Goal: Task Accomplishment & Management: Use online tool/utility

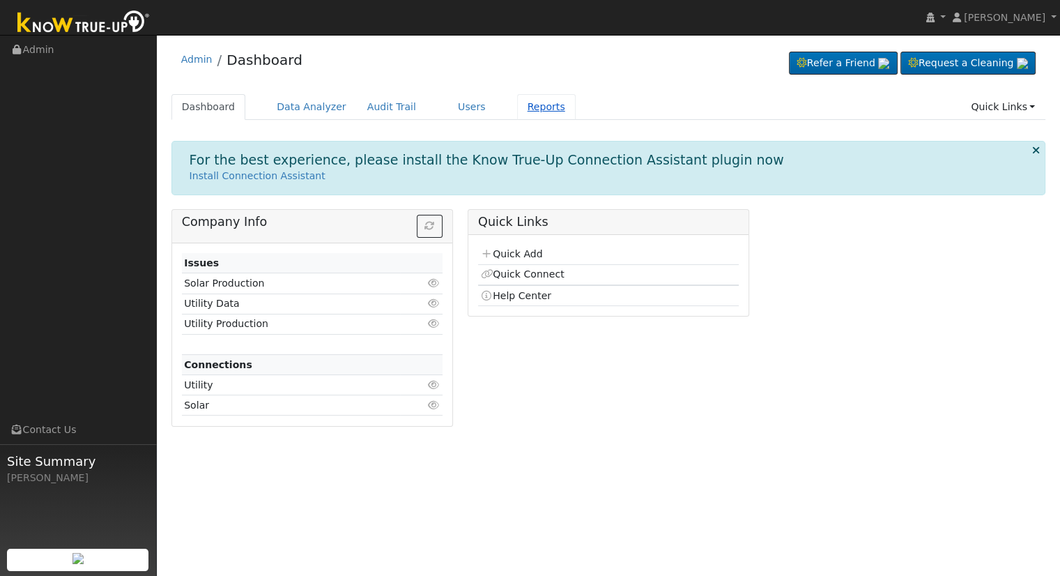
click at [517, 98] on link "Reports" at bounding box center [546, 107] width 59 height 26
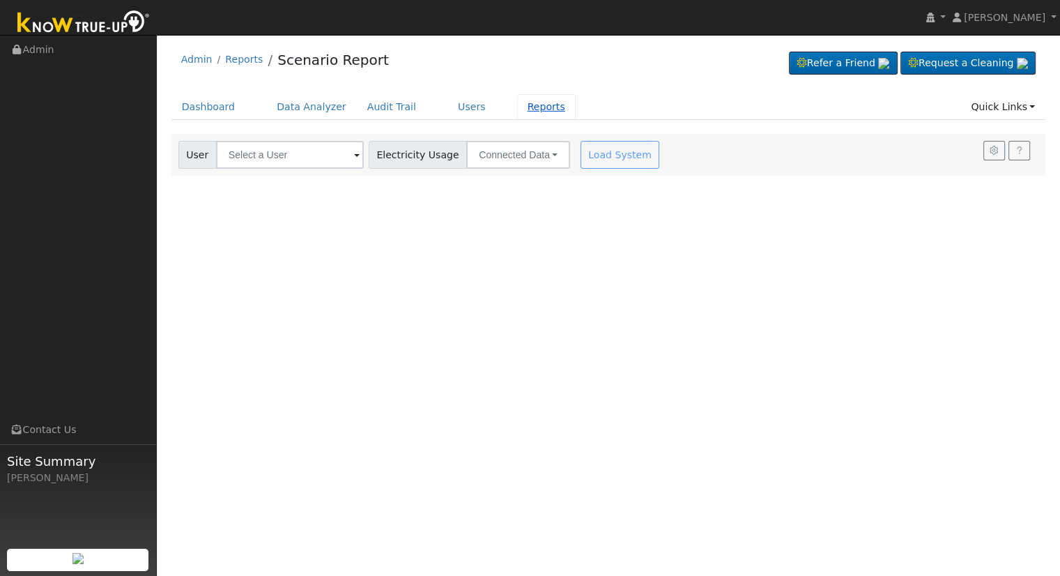
click at [524, 107] on link "Reports" at bounding box center [546, 107] width 59 height 26
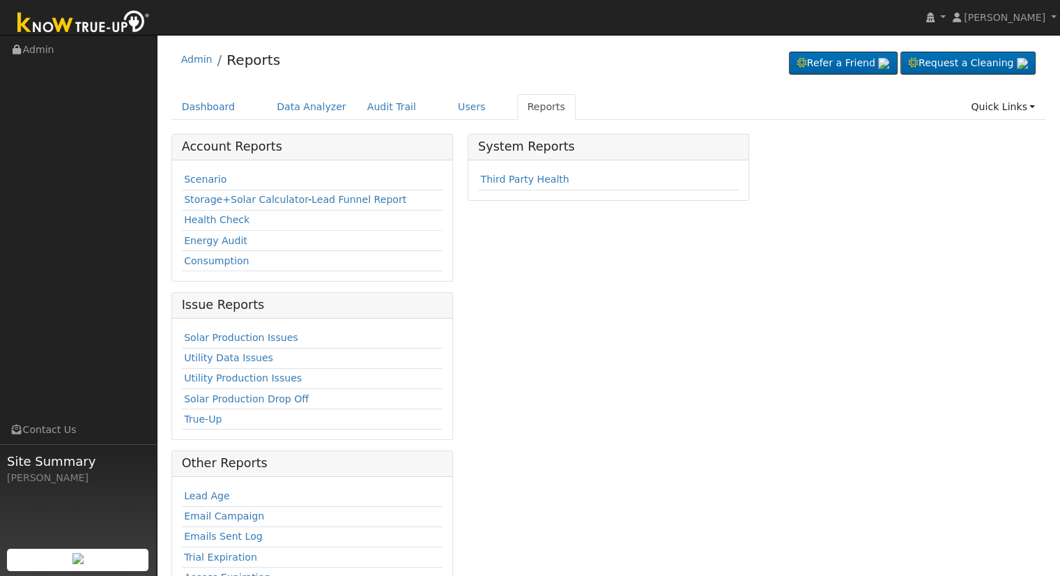
click at [187, 185] on td "Scenario" at bounding box center [312, 180] width 261 height 20
click at [997, 120] on div "Dashboard Data Analyzer Audit Trail Users Reports Quick Links Quick Add Quick C…" at bounding box center [608, 114] width 875 height 40
click at [998, 112] on link "Quick Links" at bounding box center [1003, 107] width 85 height 26
click at [989, 156] on link "Quick Connect" at bounding box center [993, 156] width 103 height 20
click at [213, 184] on link "Scenario" at bounding box center [205, 179] width 43 height 11
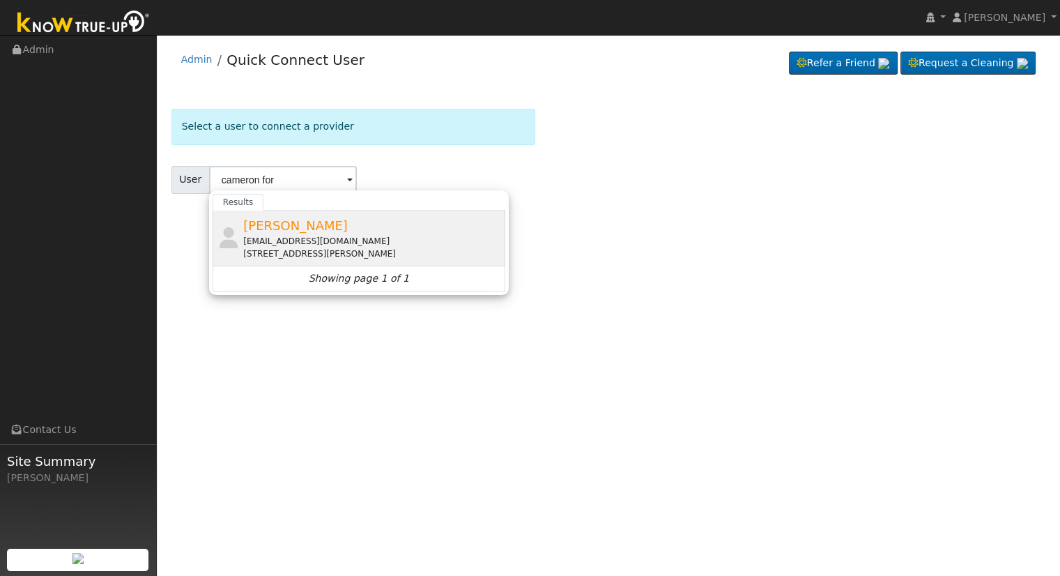
click at [436, 247] on div "[STREET_ADDRESS][PERSON_NAME]" at bounding box center [372, 253] width 259 height 13
type input "[PERSON_NAME]"
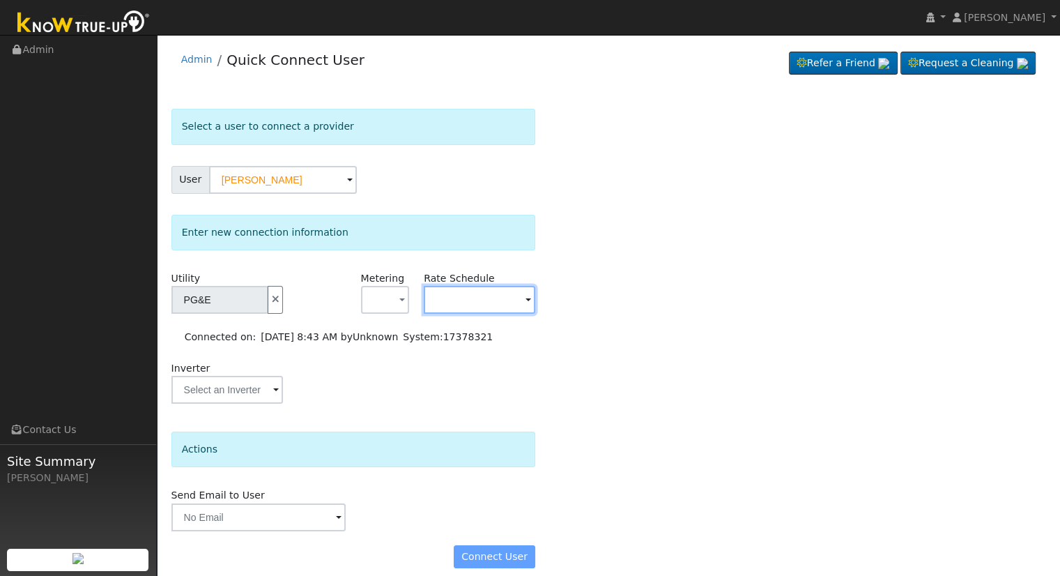
click at [441, 295] on input "text" at bounding box center [480, 300] width 112 height 28
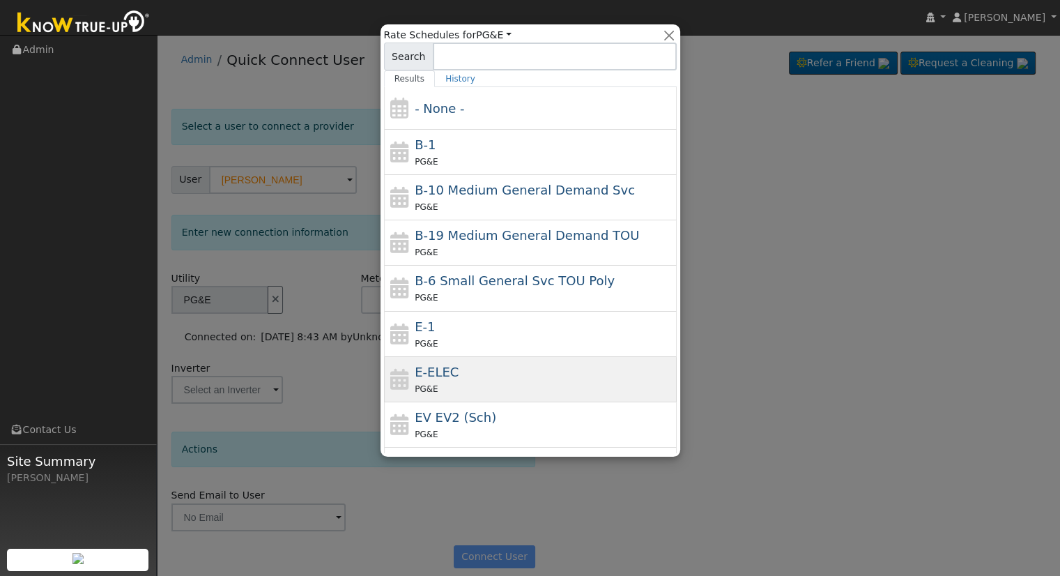
click at [438, 377] on span "E-ELEC" at bounding box center [437, 372] width 44 height 15
type input "E-ELEC"
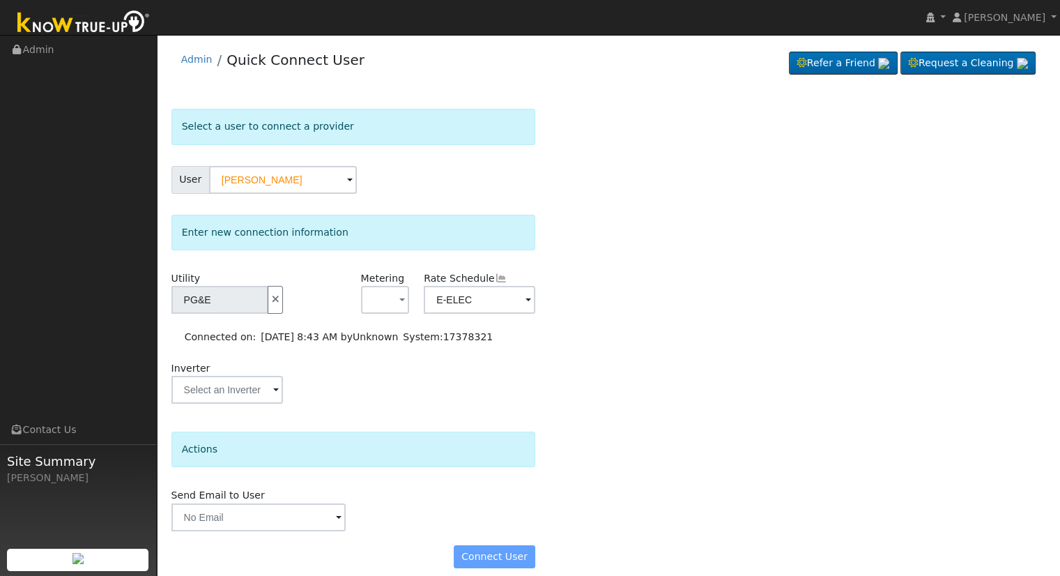
scroll to position [13, 0]
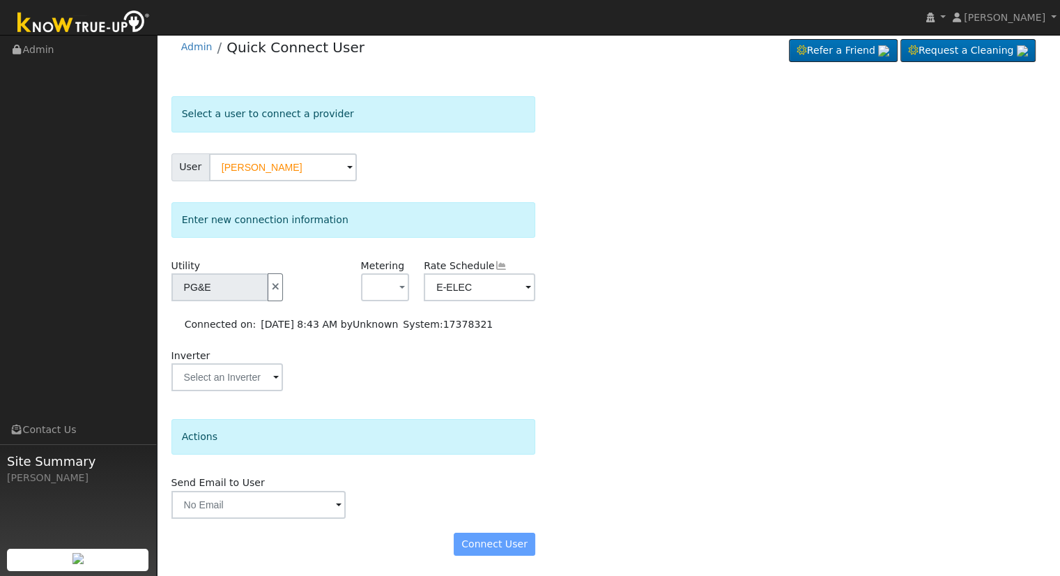
click at [477, 542] on div "Connect User" at bounding box center [353, 545] width 379 height 24
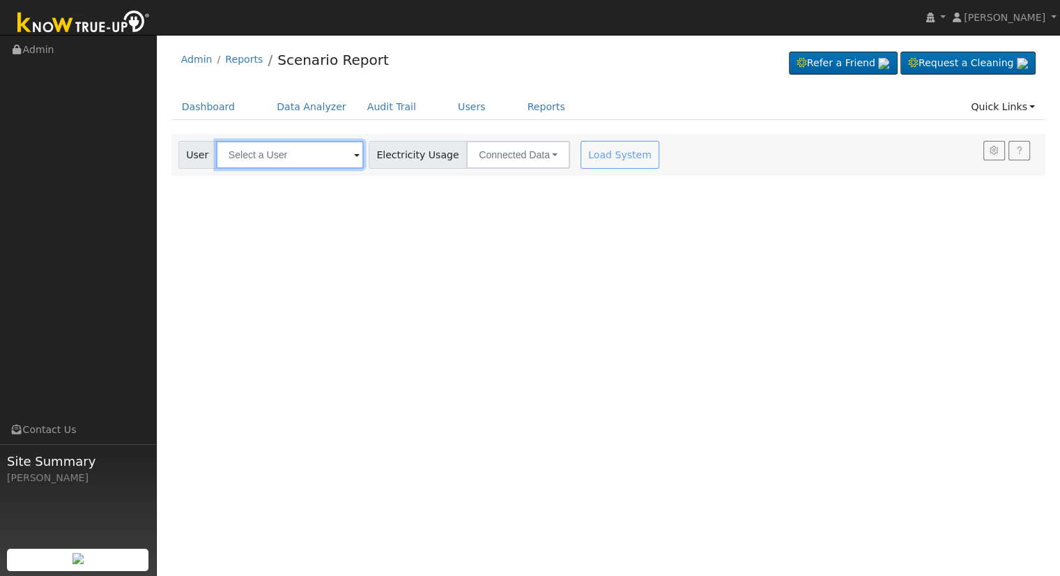
click at [253, 146] on input "text" at bounding box center [290, 155] width 148 height 28
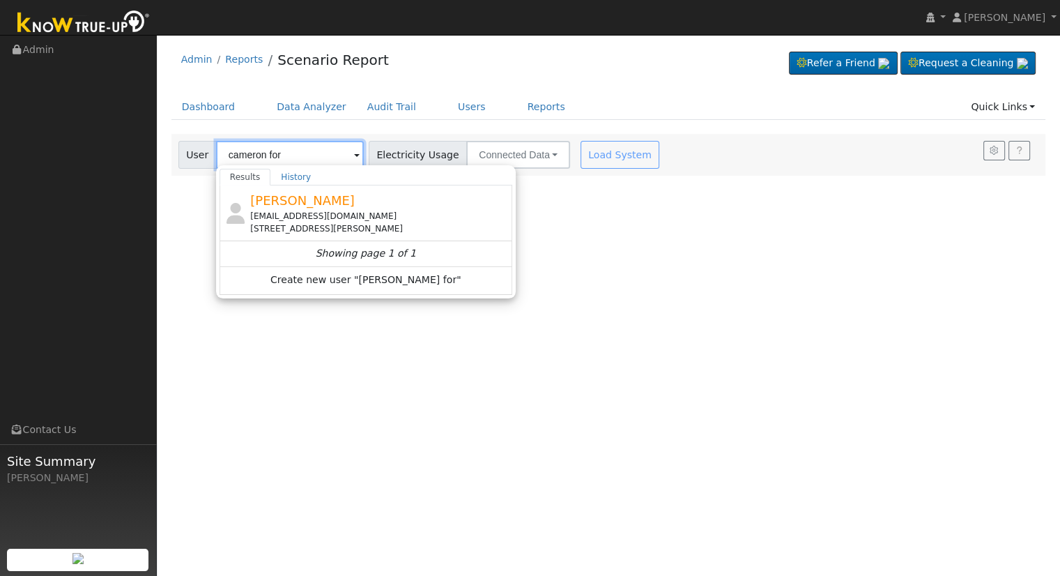
type input "cameron for"
click at [273, 399] on div "User Profile First name Last name Email Email Notifications No Emails No Emails…" at bounding box center [608, 305] width 903 height 541
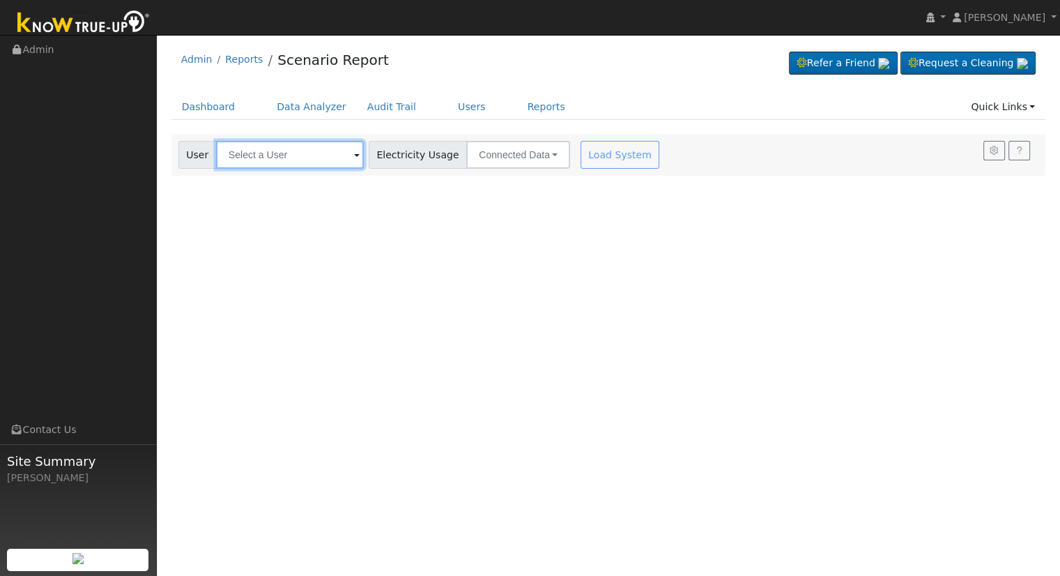
click at [280, 154] on input "text" at bounding box center [290, 155] width 148 height 28
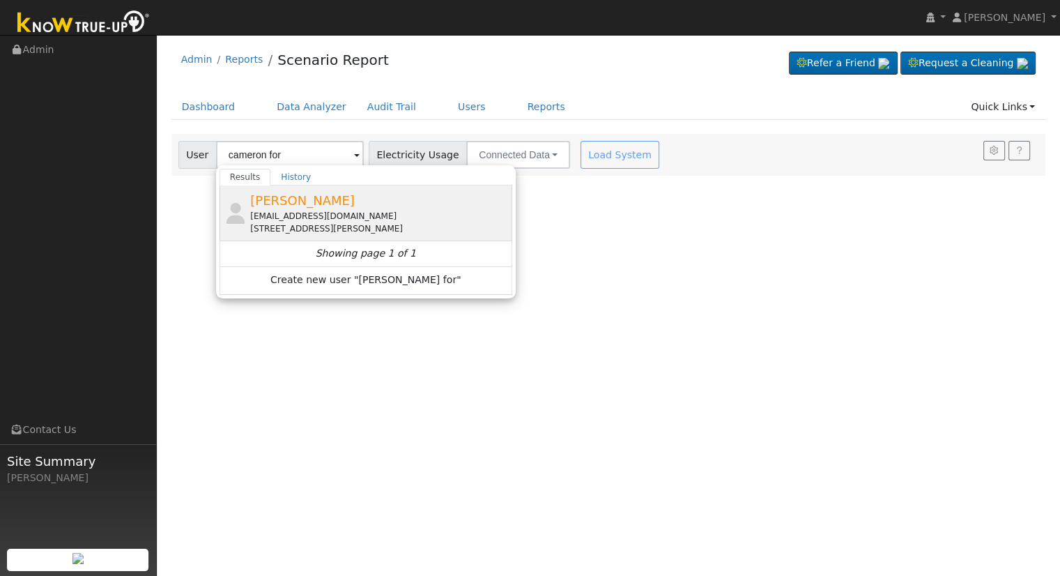
click at [277, 196] on span "[PERSON_NAME]" at bounding box center [302, 200] width 105 height 15
type input "[PERSON_NAME]"
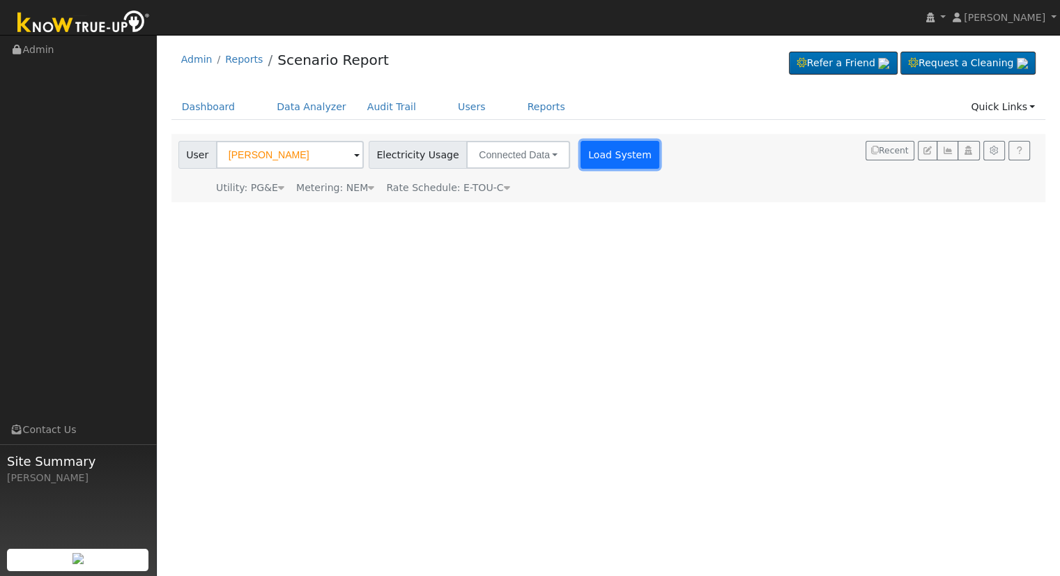
click at [581, 148] on button "Load System" at bounding box center [620, 155] width 79 height 28
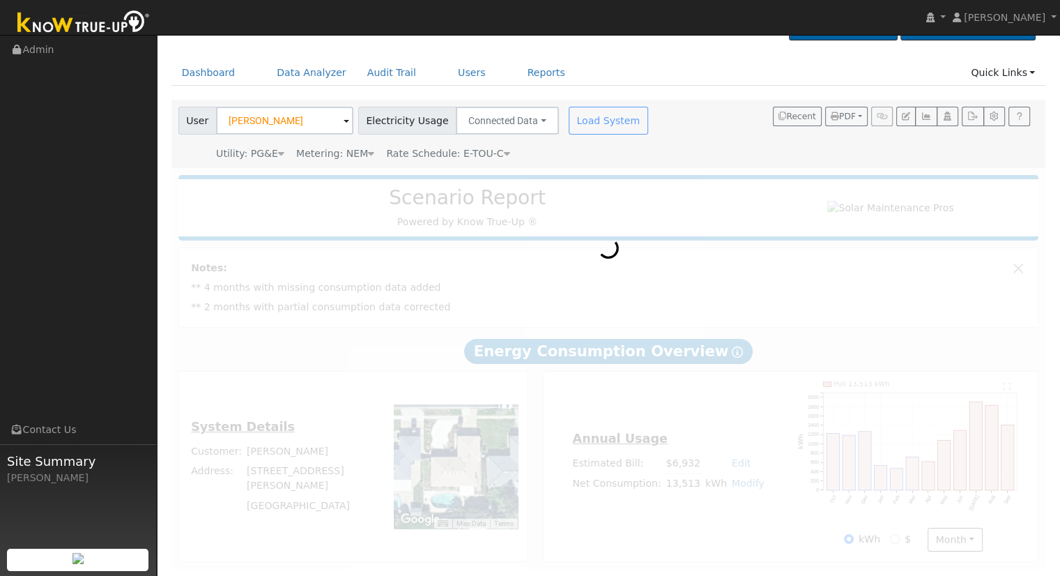
scroll to position [38, 0]
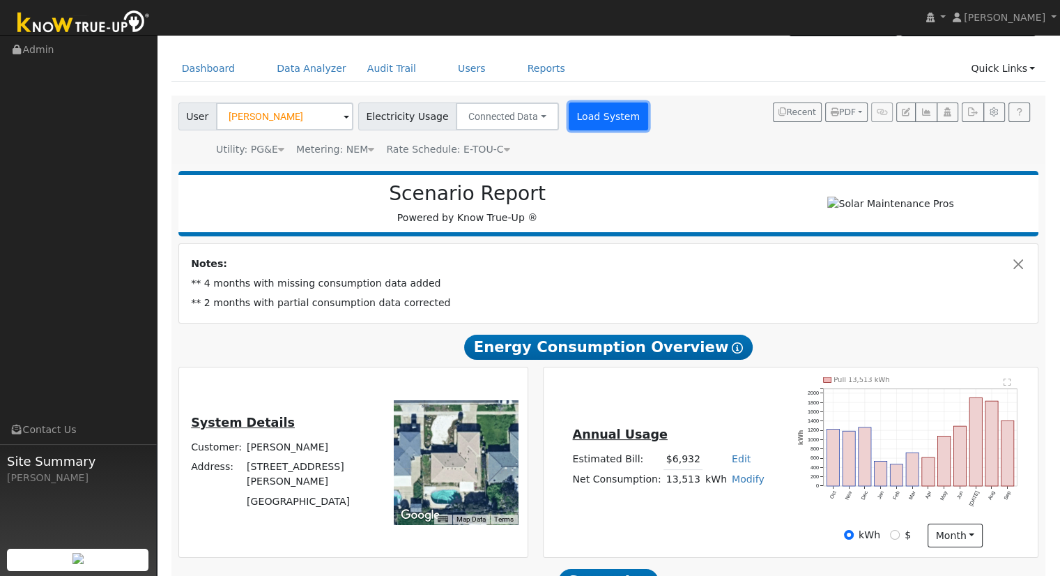
click at [569, 125] on button "Load System" at bounding box center [608, 116] width 79 height 28
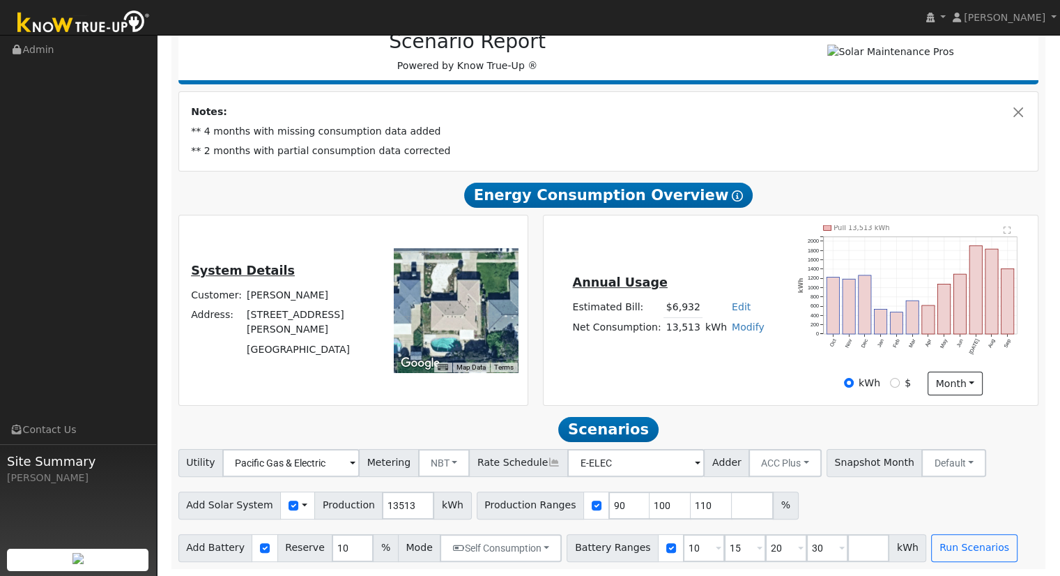
scroll to position [195, 0]
